Goal: Task Accomplishment & Management: Use online tool/utility

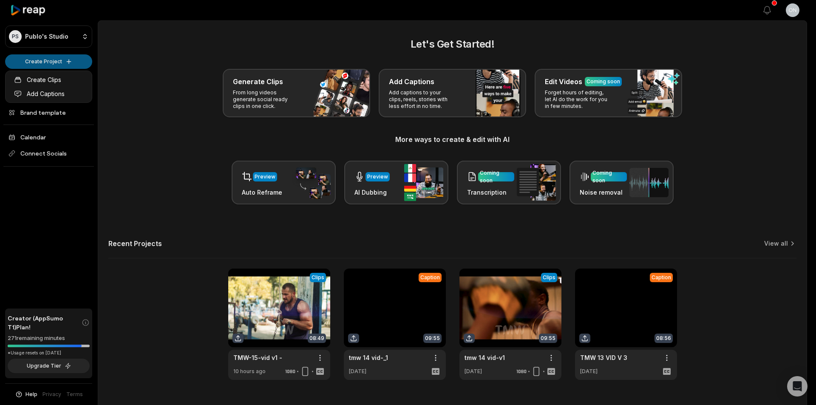
click at [40, 61] on html "PS Publo's Studio Create Project Home Projects Brand template Calendar Connect …" at bounding box center [408, 202] width 816 height 405
click at [77, 92] on link "Add Captions" at bounding box center [48, 94] width 83 height 14
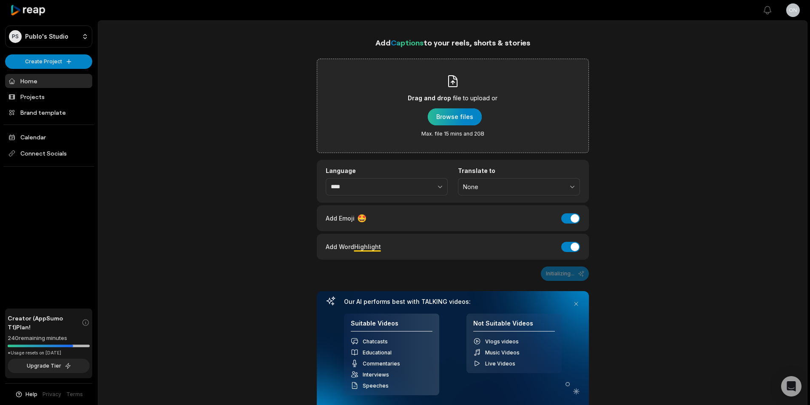
click at [433, 119] on div "button" at bounding box center [455, 116] width 54 height 17
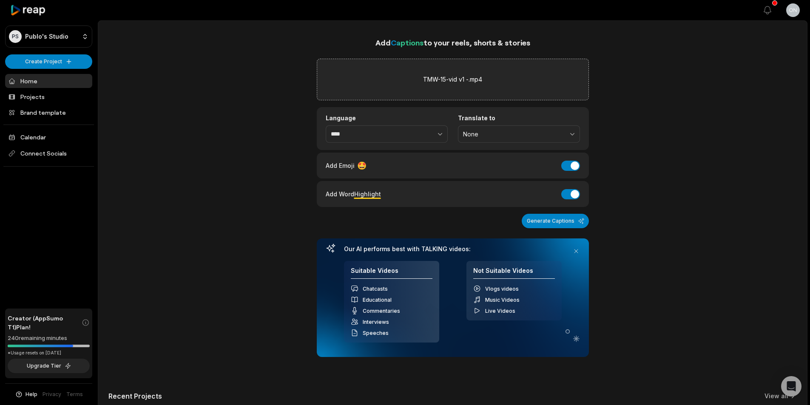
click at [559, 194] on div "Add Word Highlight Add Word Highlight" at bounding box center [453, 193] width 254 height 11
click at [571, 195] on button "Add Word Highlight" at bounding box center [570, 194] width 19 height 10
click at [570, 171] on div "Add Emoji 🤩 Add Emoji" at bounding box center [453, 166] width 272 height 26
click at [571, 159] on div "Add Emoji 🤩 Add Emoji" at bounding box center [453, 166] width 272 height 26
click at [572, 165] on button "Add Emoji" at bounding box center [570, 166] width 19 height 10
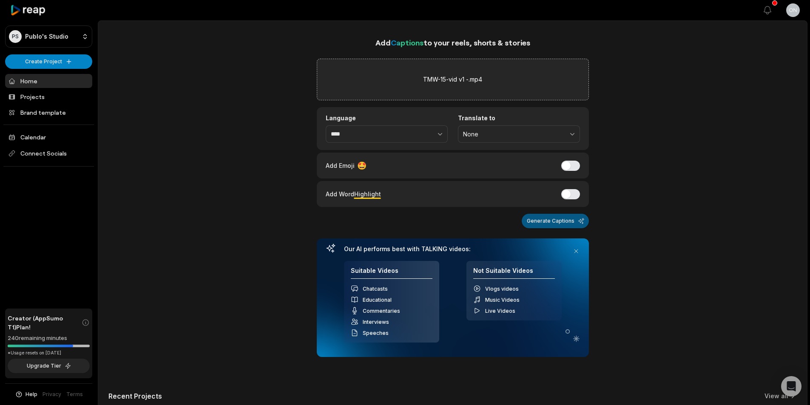
click at [566, 224] on button "Generate Captions" at bounding box center [555, 221] width 67 height 14
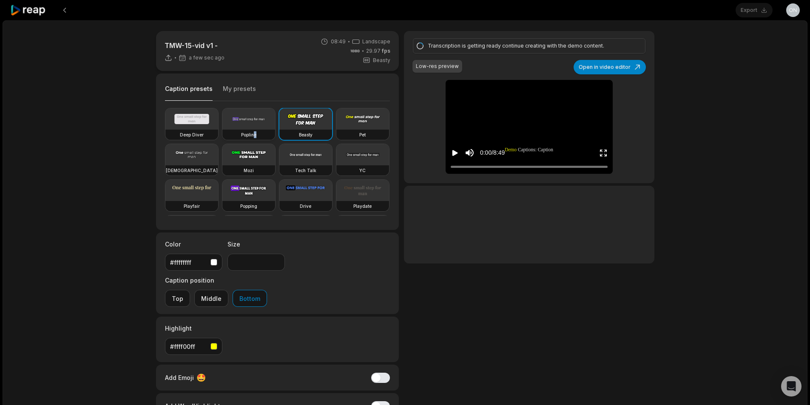
click at [255, 130] on div "Popline" at bounding box center [248, 135] width 53 height 10
click at [639, 66] on button "Open in video editor" at bounding box center [609, 67] width 72 height 14
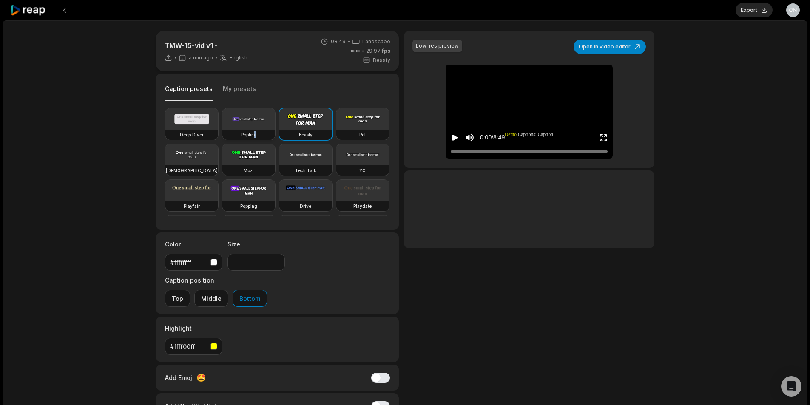
click at [237, 122] on video at bounding box center [248, 118] width 53 height 21
type input "**"
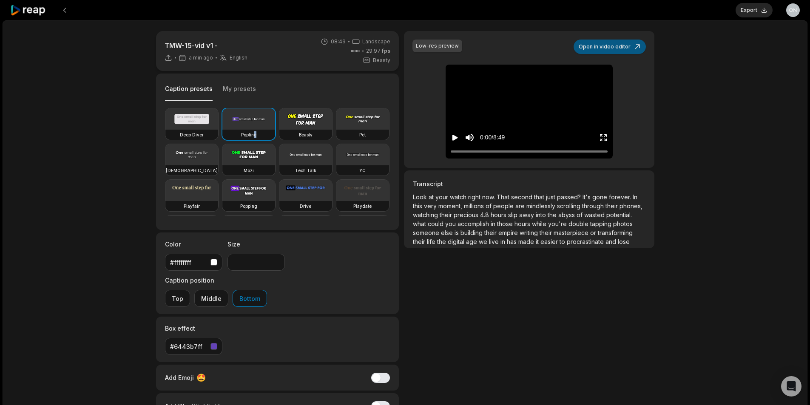
click at [629, 44] on button "Open in video editor" at bounding box center [609, 47] width 72 height 14
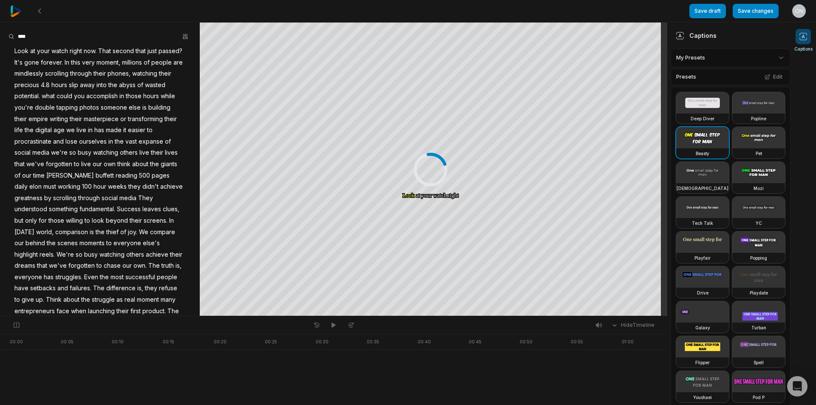
drag, startPoint x: 694, startPoint y: 135, endPoint x: 718, endPoint y: 125, distance: 25.6
click at [732, 113] on video at bounding box center [758, 102] width 53 height 21
click at [762, 80] on button "Edit" at bounding box center [773, 76] width 23 height 11
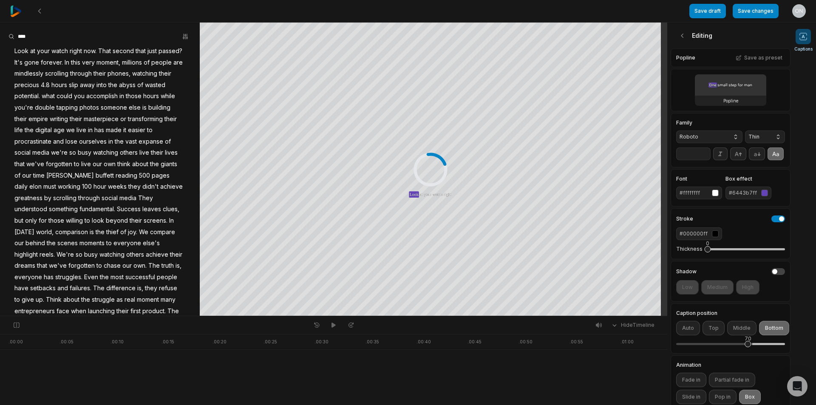
drag, startPoint x: 707, startPoint y: 261, endPoint x: 663, endPoint y: 265, distance: 44.4
click at [663, 265] on div "Save draft Save changes Open user menu Captions Your browser does not support m…" at bounding box center [408, 158] width 816 height 316
click at [718, 137] on span "Roboto" at bounding box center [703, 137] width 46 height 8
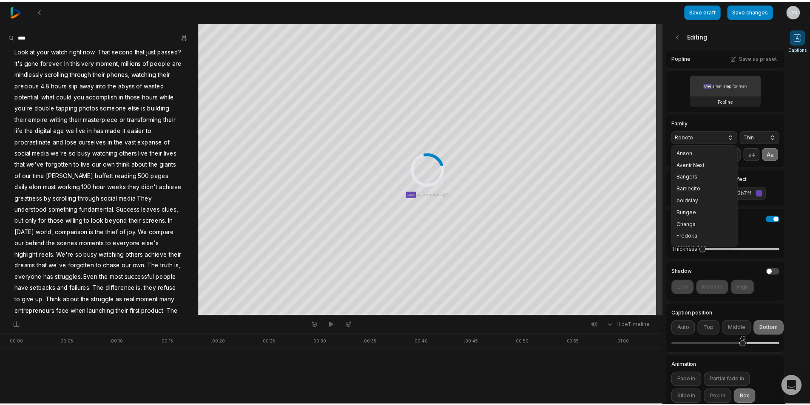
scroll to position [102, 0]
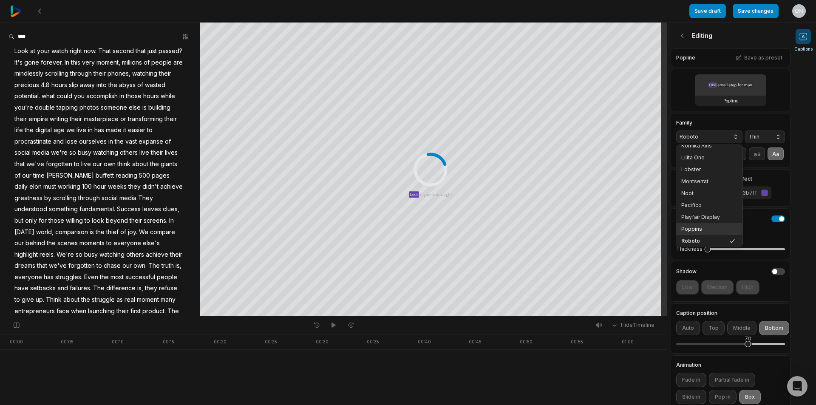
click at [695, 229] on span "Poppins" at bounding box center [704, 229] width 46 height 7
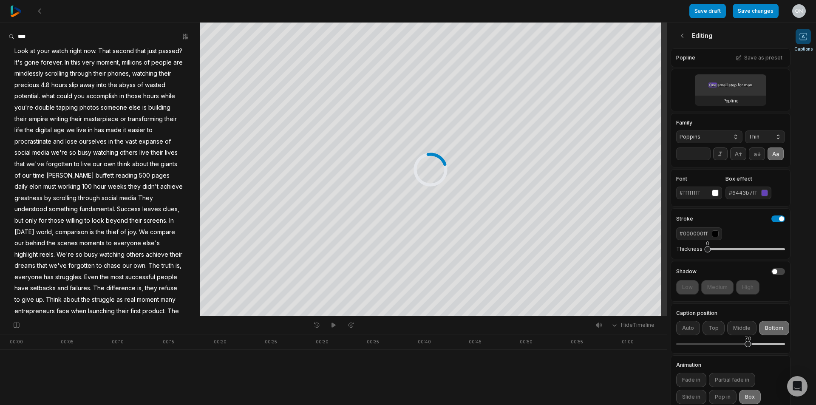
click at [756, 140] on span "Thin" at bounding box center [759, 137] width 20 height 8
click at [757, 226] on span "Bold" at bounding box center [760, 224] width 20 height 7
click at [700, 160] on input "**" at bounding box center [693, 153] width 34 height 13
type input "**"
drag, startPoint x: 749, startPoint y: 359, endPoint x: 771, endPoint y: 358, distance: 22.1
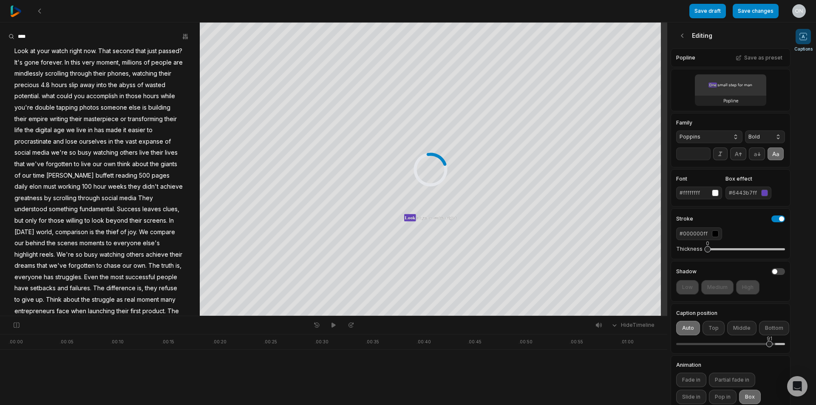
click at [771, 347] on div "91" at bounding box center [769, 344] width 6 height 6
click at [746, 9] on button "Save changes" at bounding box center [756, 11] width 46 height 14
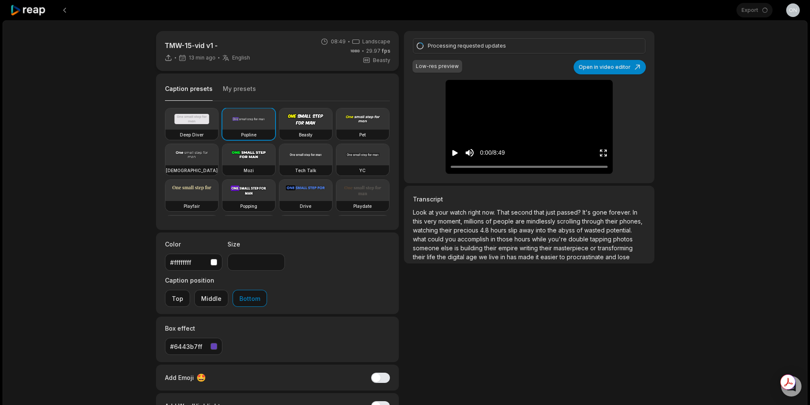
type input "**"
